Goal: Navigation & Orientation: Find specific page/section

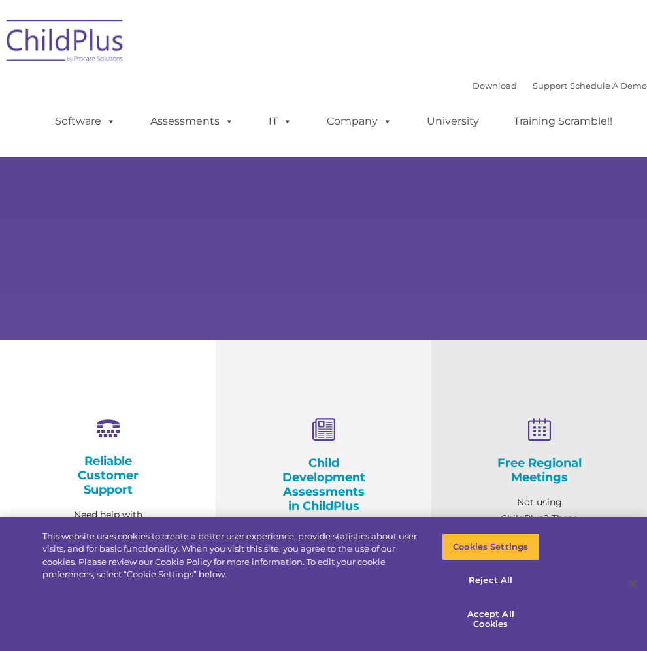
select select "MEDIUM"
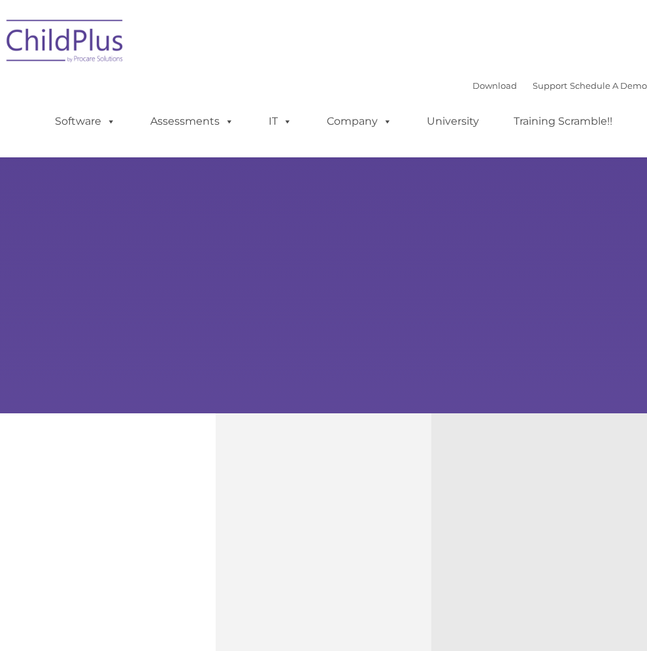
type input ""
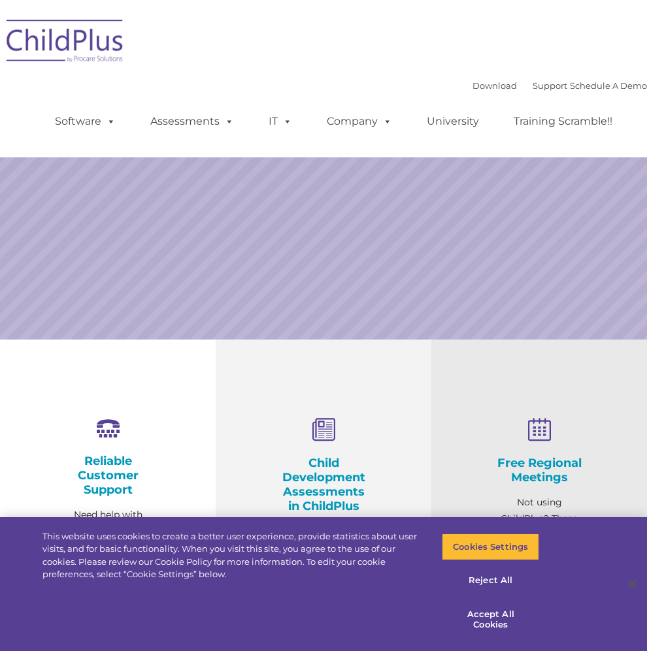
select select "MEDIUM"
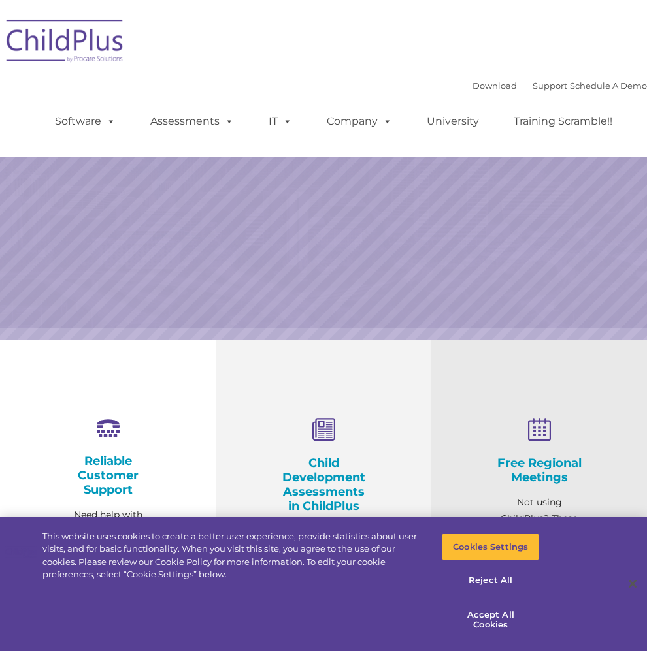
select select "MEDIUM"
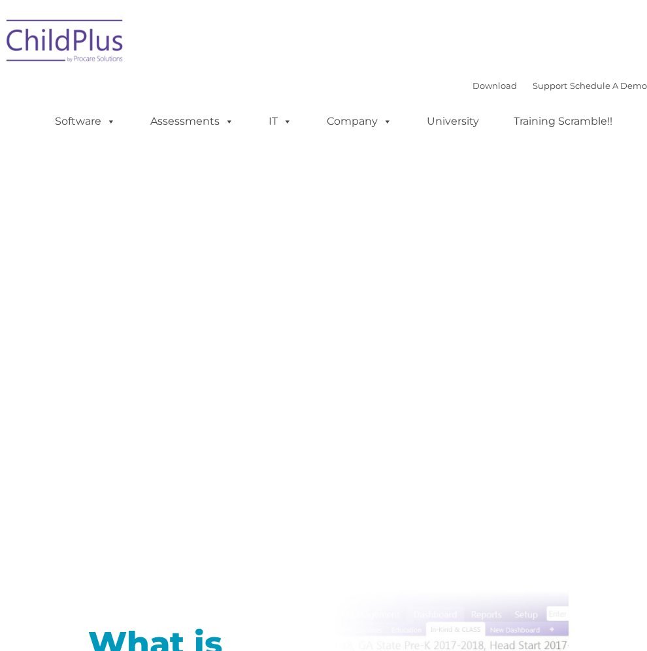
type input ""
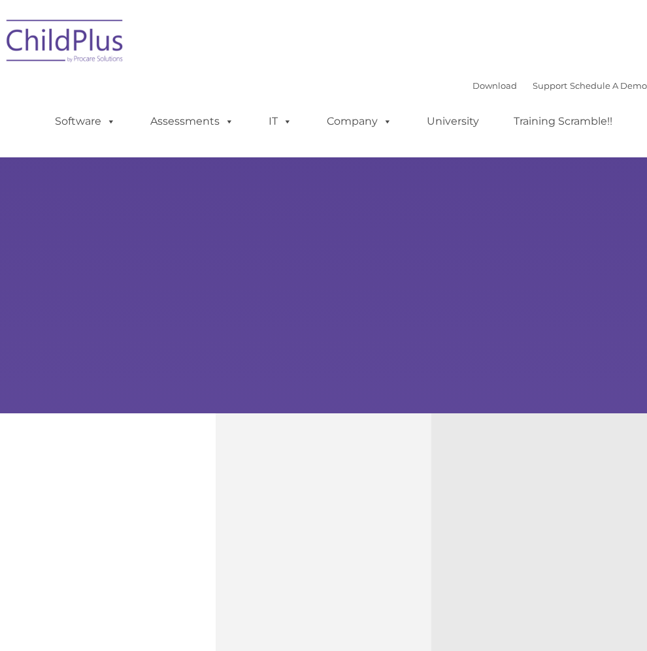
type input ""
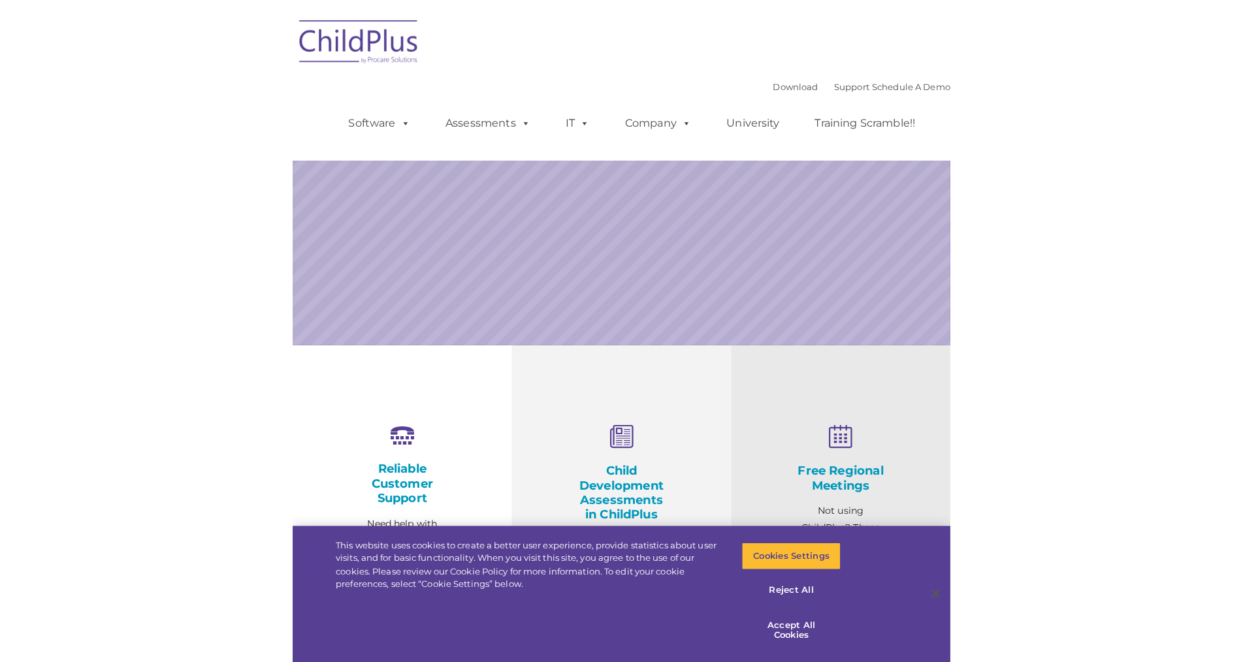
select select "MEDIUM"
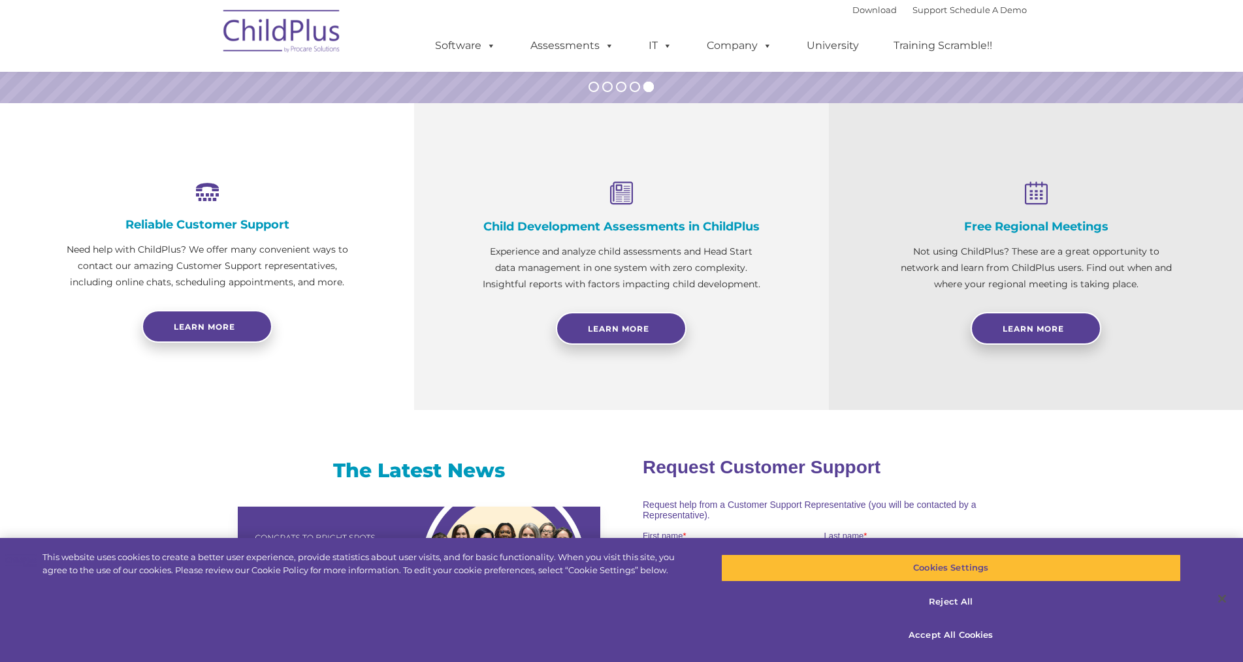
scroll to position [375, 0]
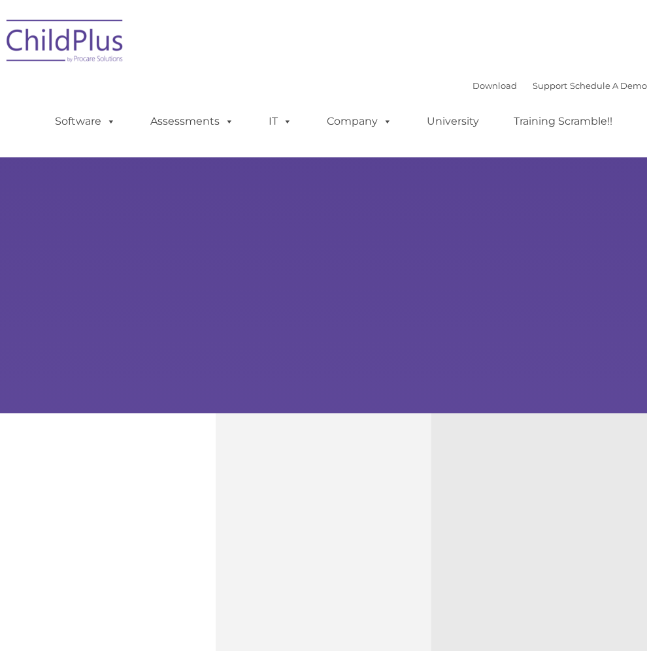
type input ""
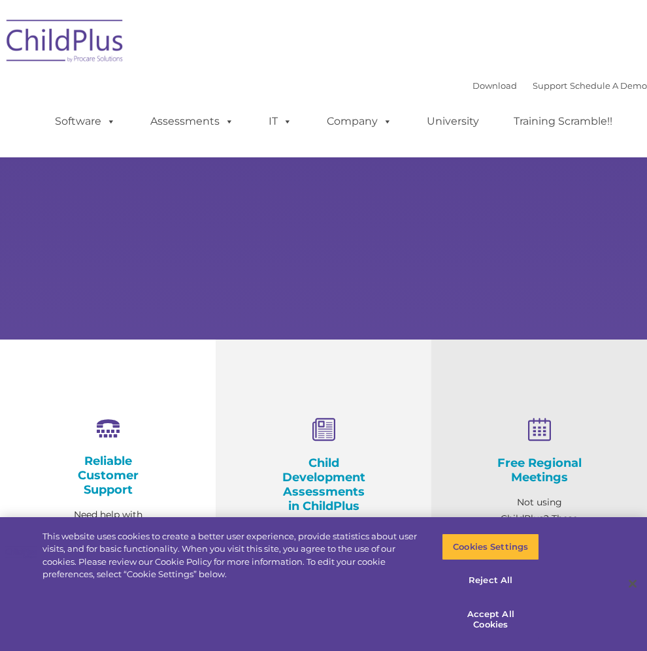
select select "MEDIUM"
